Goal: Task Accomplishment & Management: Manage account settings

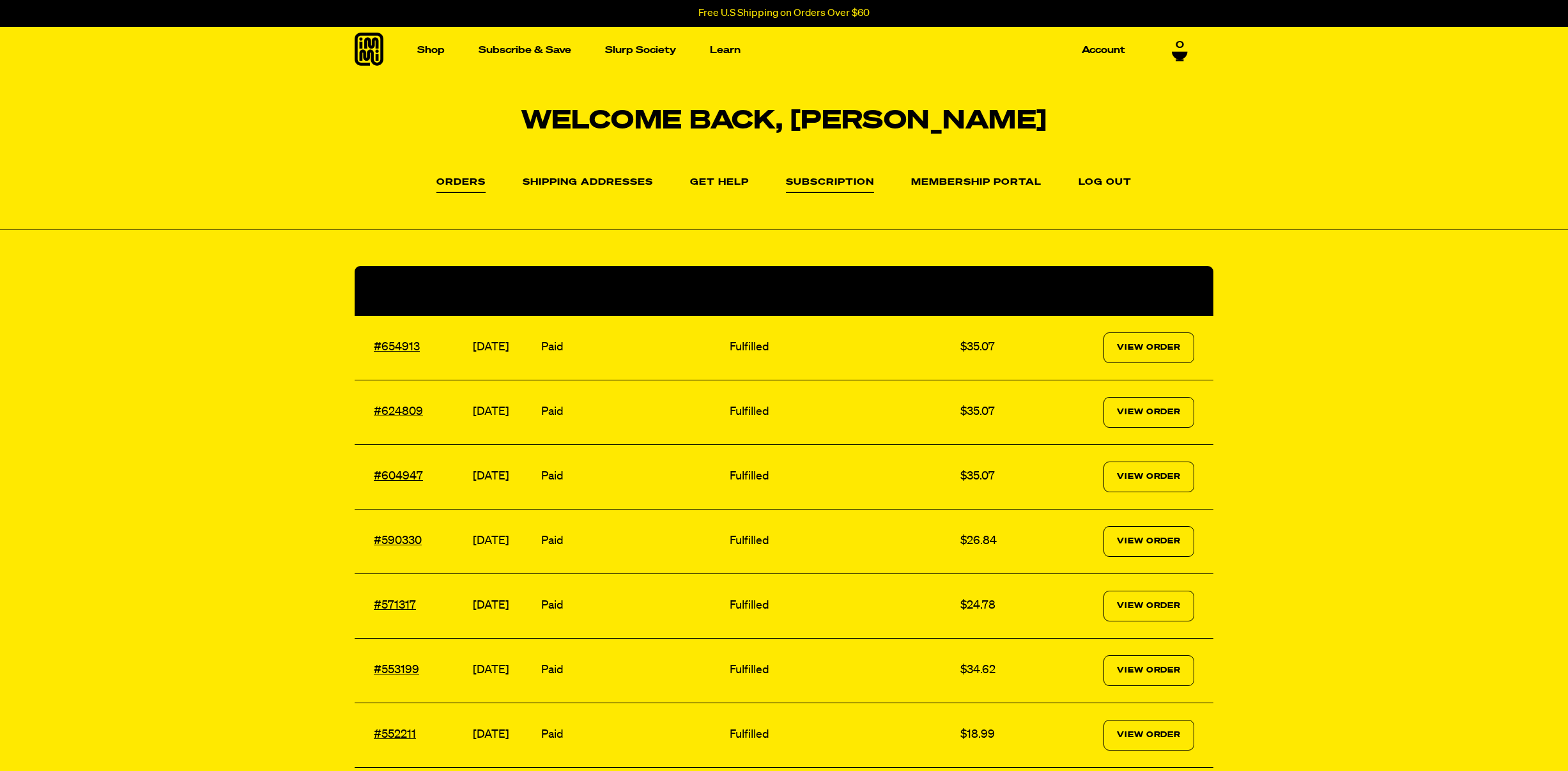
click at [861, 186] on link "Subscription" at bounding box center [830, 186] width 88 height 15
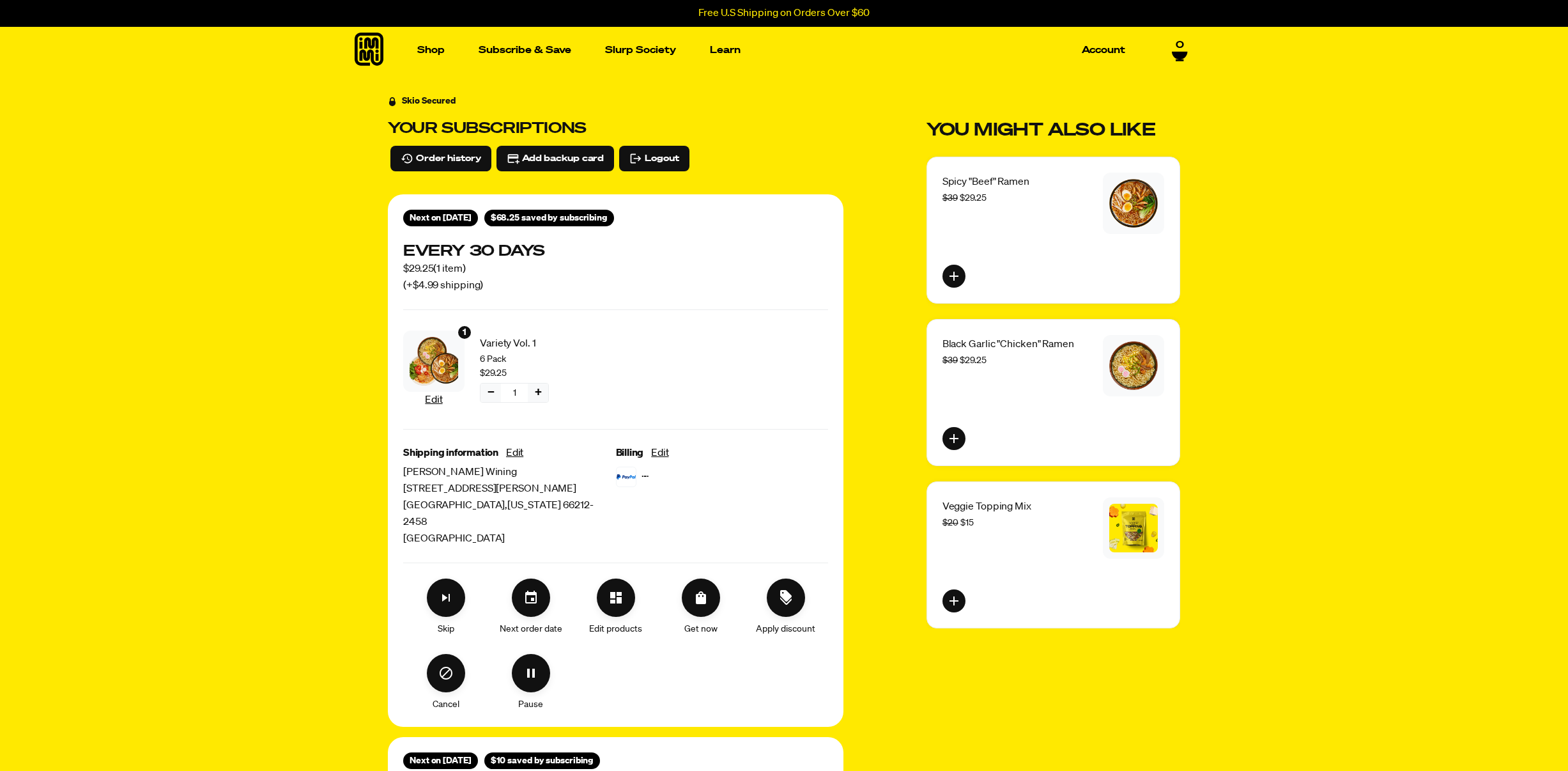
scroll to position [157, 0]
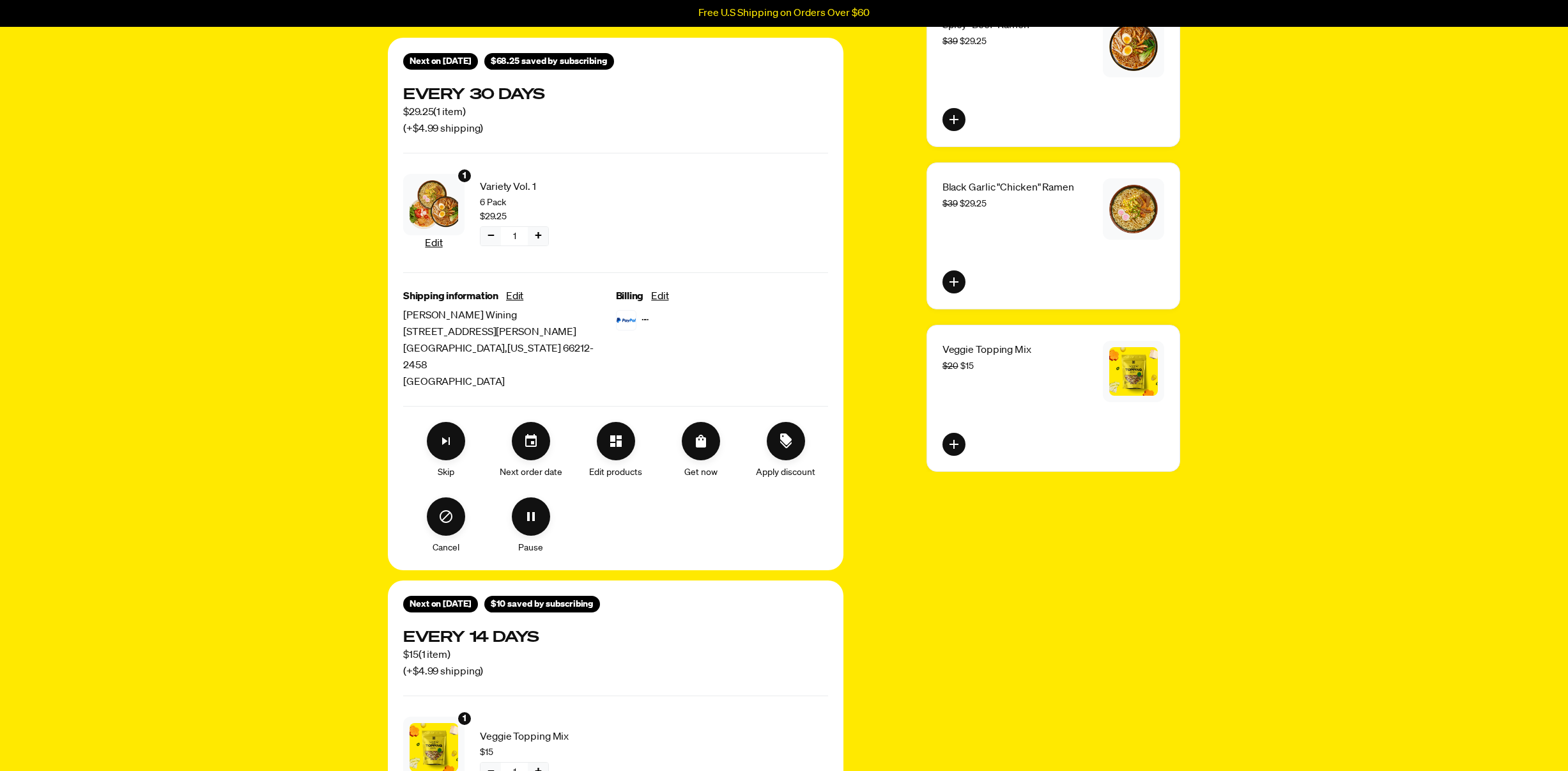
click at [466, 422] on div "Skip" at bounding box center [445, 451] width 85 height 57
click at [458, 422] on button "Skip subscription" at bounding box center [446, 441] width 38 height 39
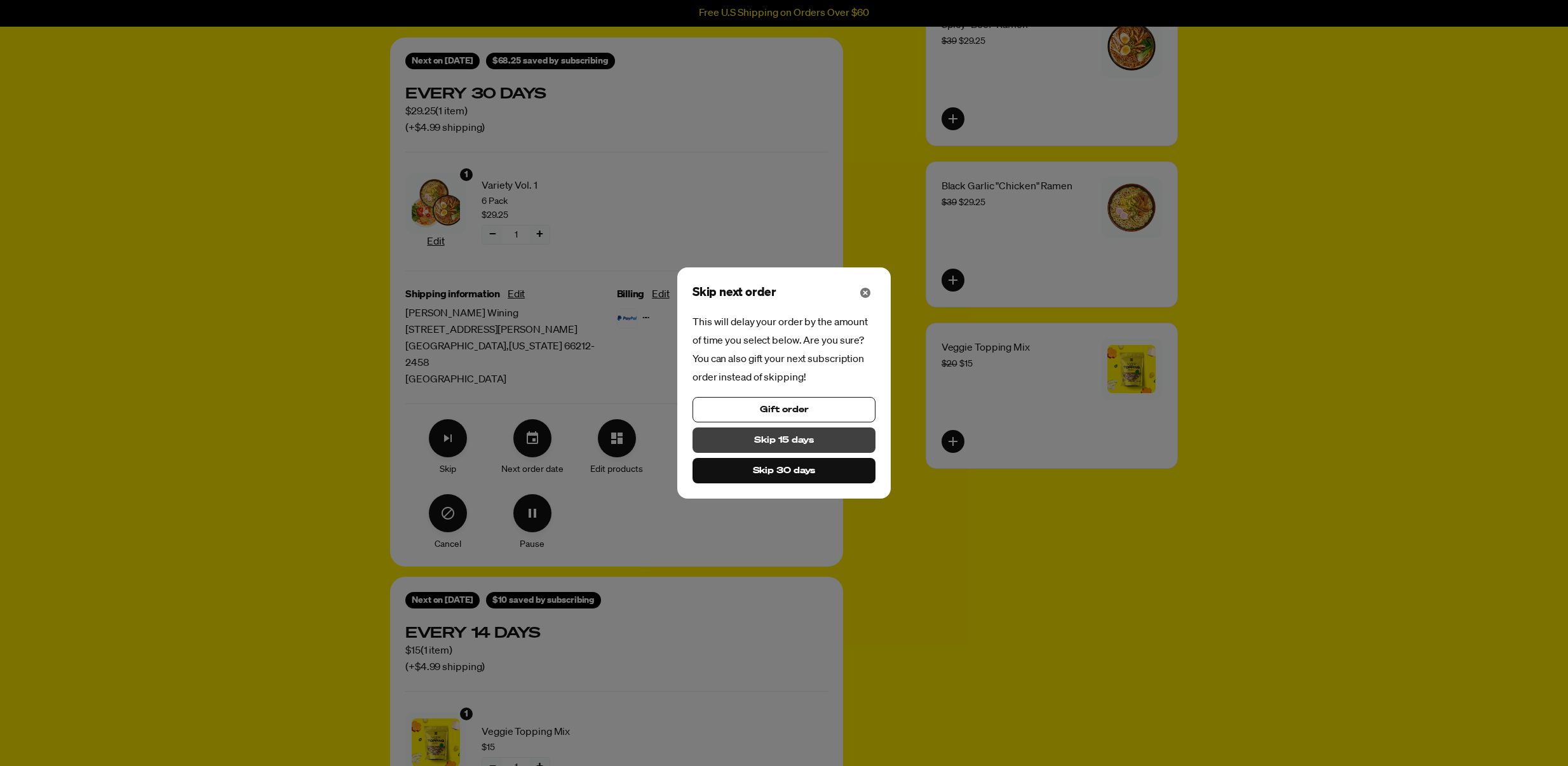
click at [800, 437] on span "Skip 15 days" at bounding box center [784, 440] width 60 height 14
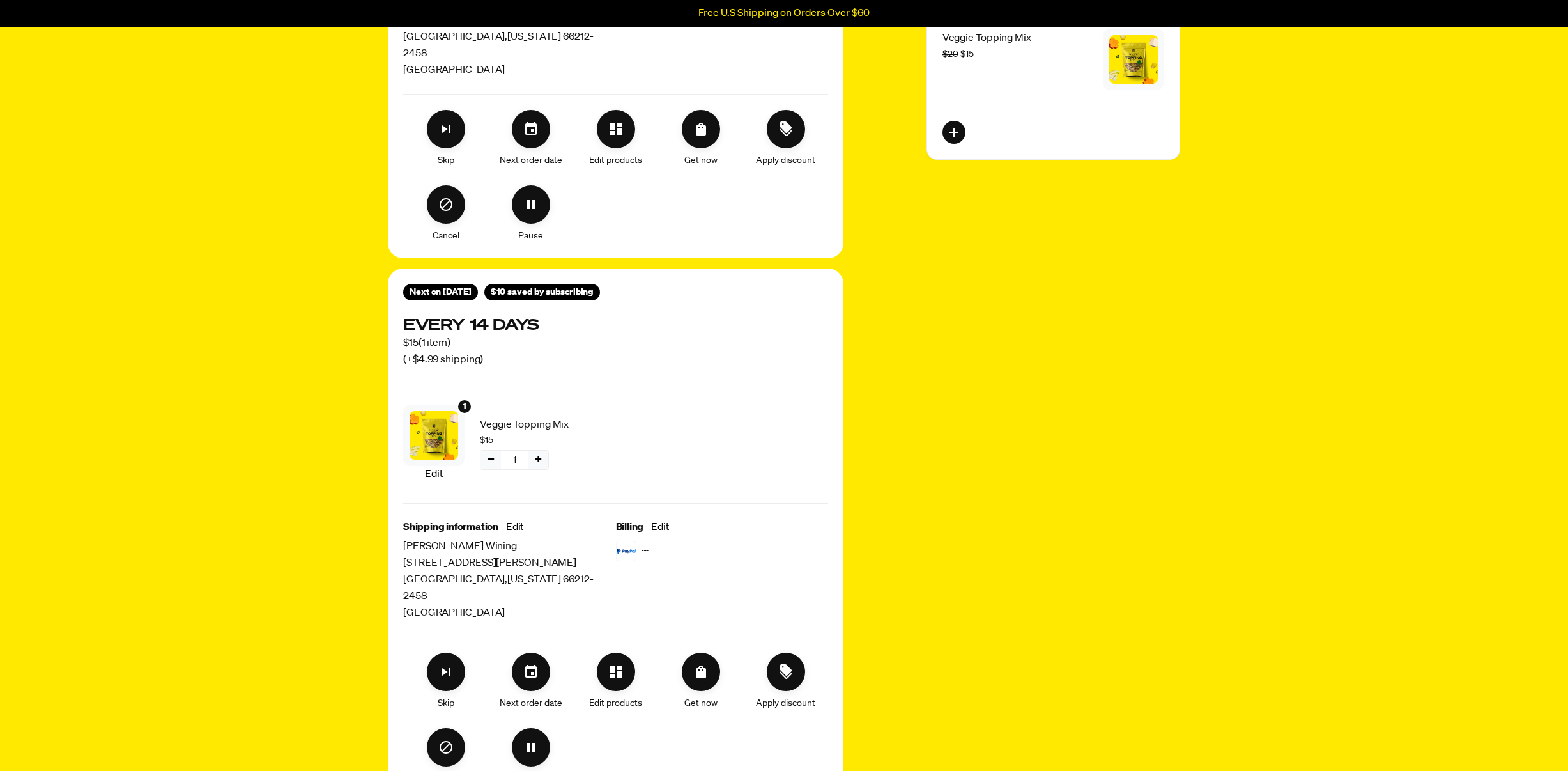
scroll to position [620, 0]
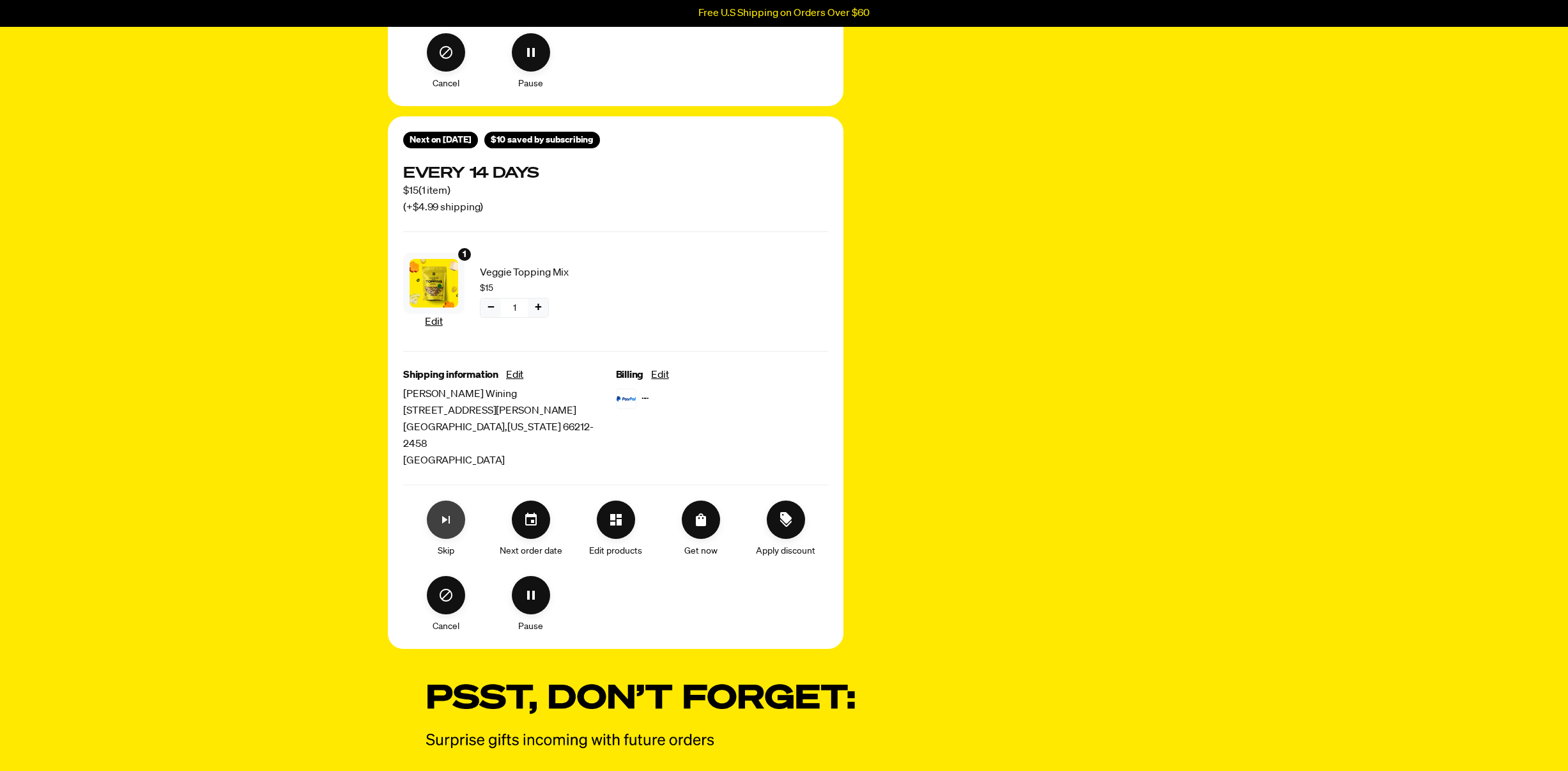
click at [452, 512] on icon "Skip subscription" at bounding box center [446, 520] width 15 height 15
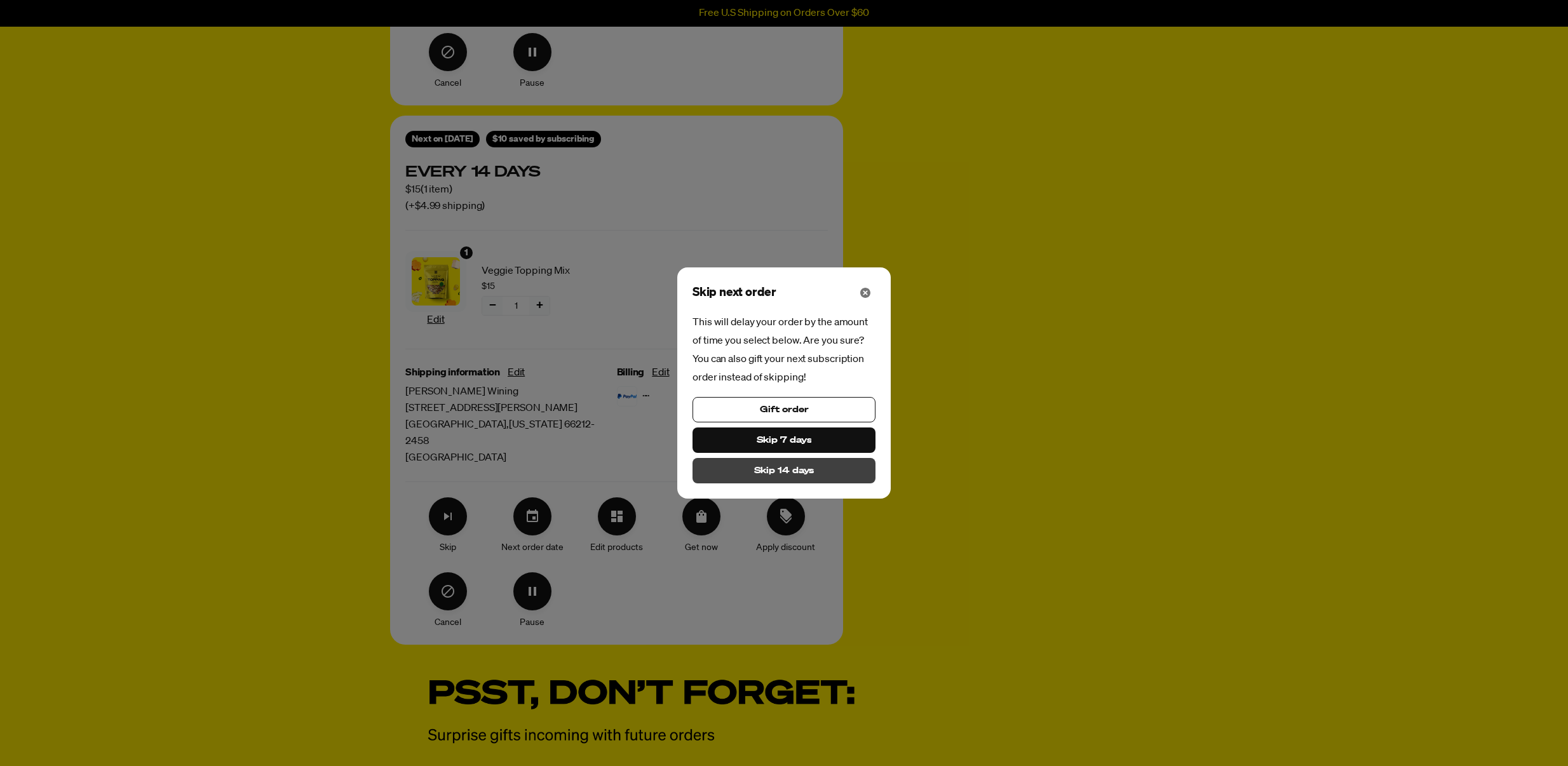
click at [807, 474] on span "Skip 14 days" at bounding box center [784, 470] width 61 height 14
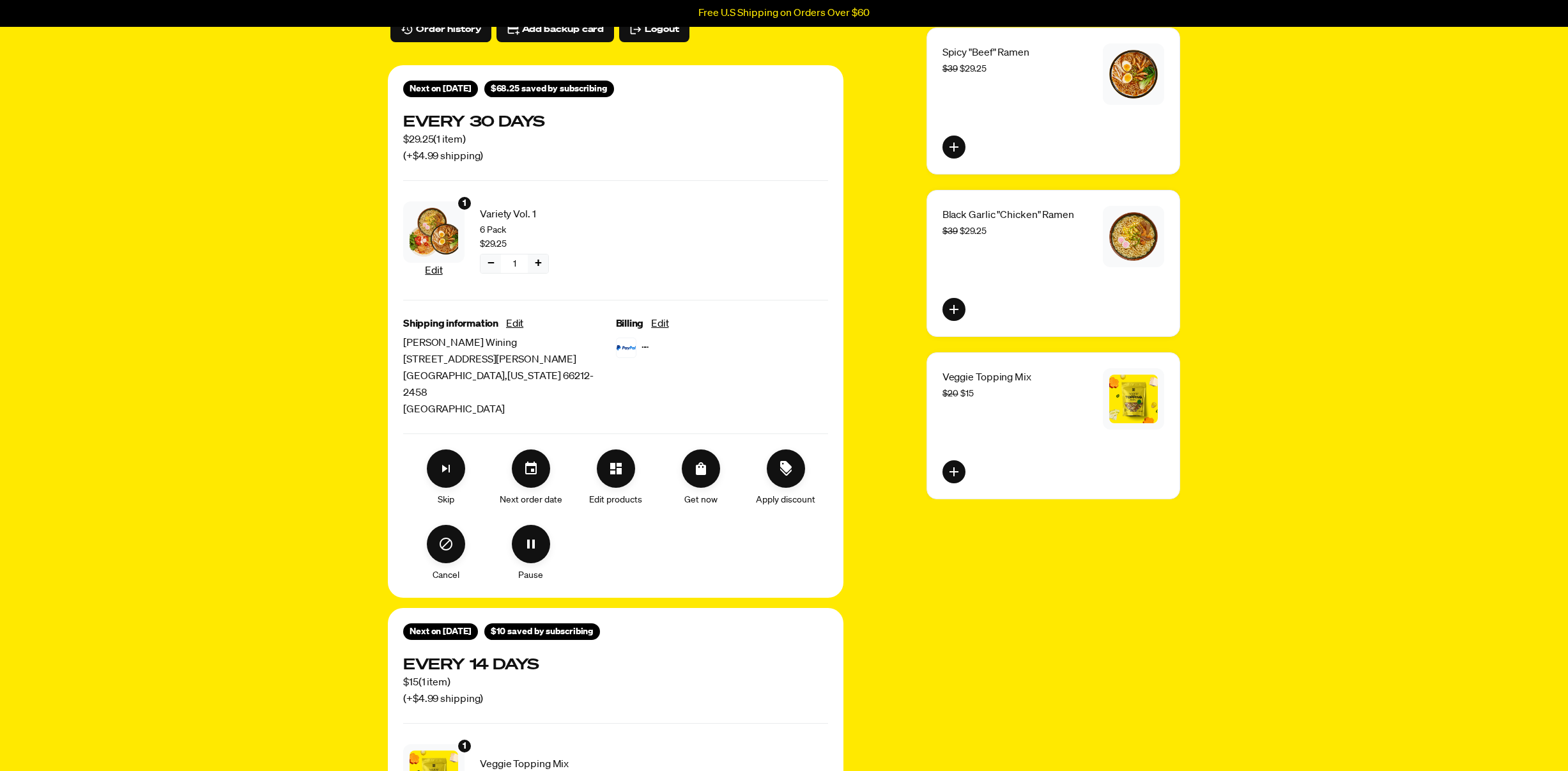
scroll to position [0, 0]
